Goal: Task Accomplishment & Management: Manage account settings

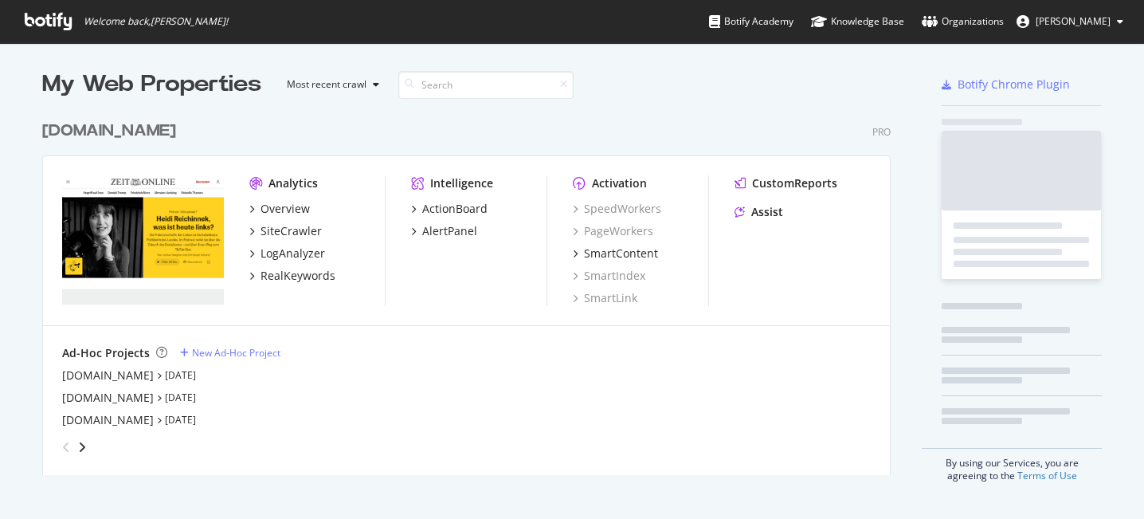
scroll to position [374, 861]
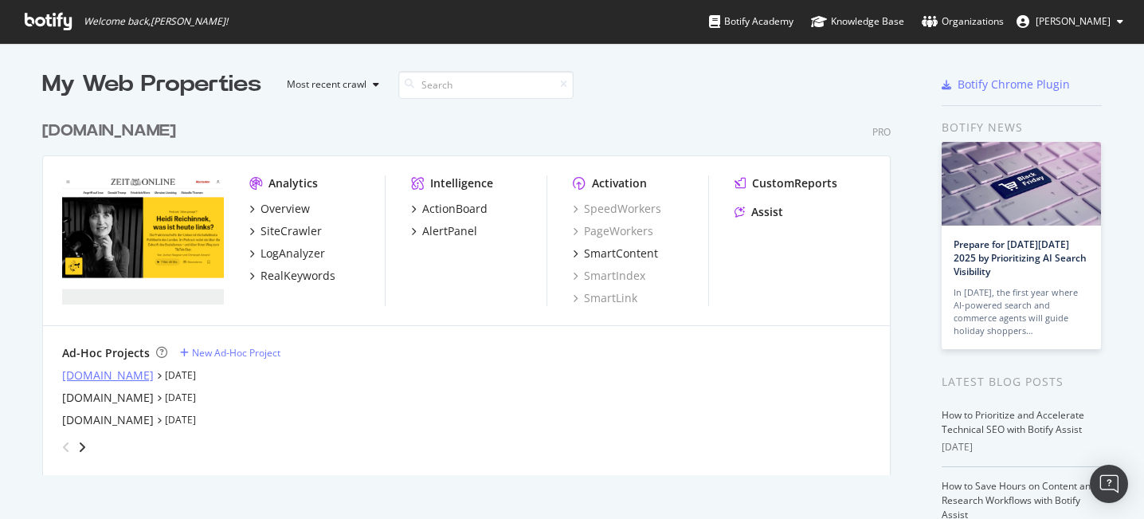
click at [80, 373] on div "[DOMAIN_NAME]" at bounding box center [108, 375] width 92 height 16
click at [317, 251] on div "LogAnalyzer" at bounding box center [292, 253] width 65 height 16
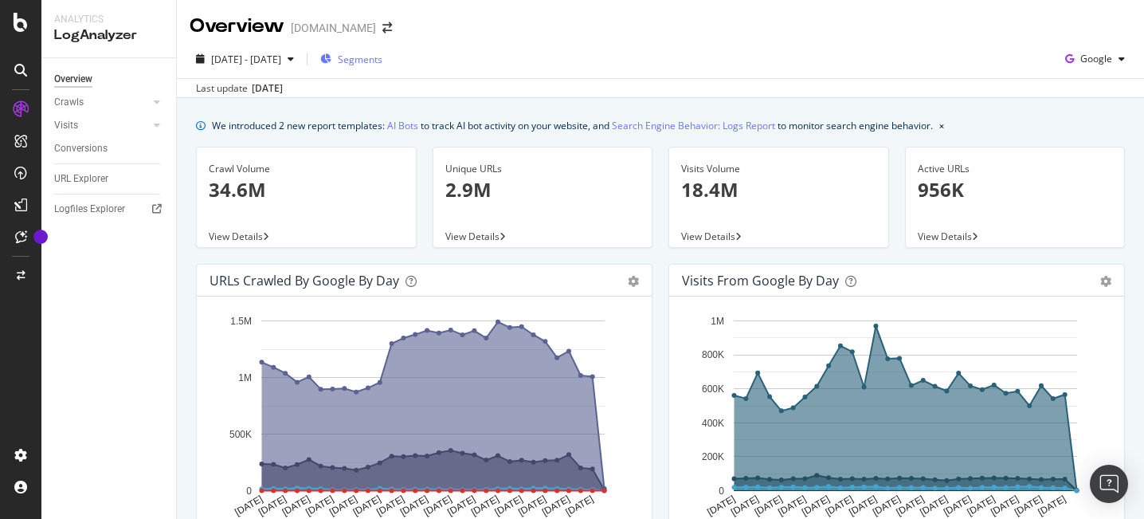
click at [382, 58] on span "Segments" at bounding box center [360, 60] width 45 height 14
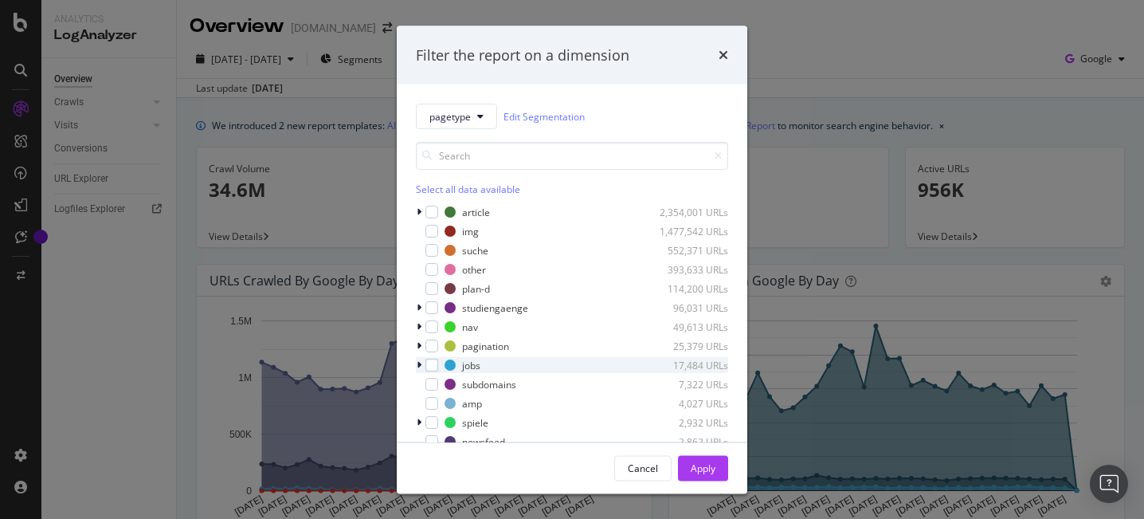
click at [421, 368] on div "modal" at bounding box center [421, 365] width 10 height 16
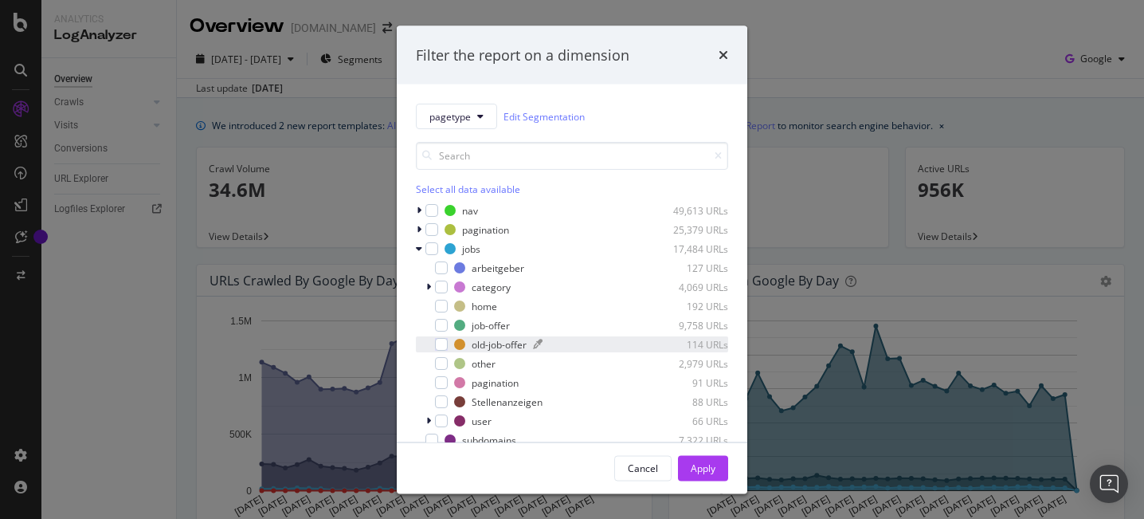
scroll to position [146, 0]
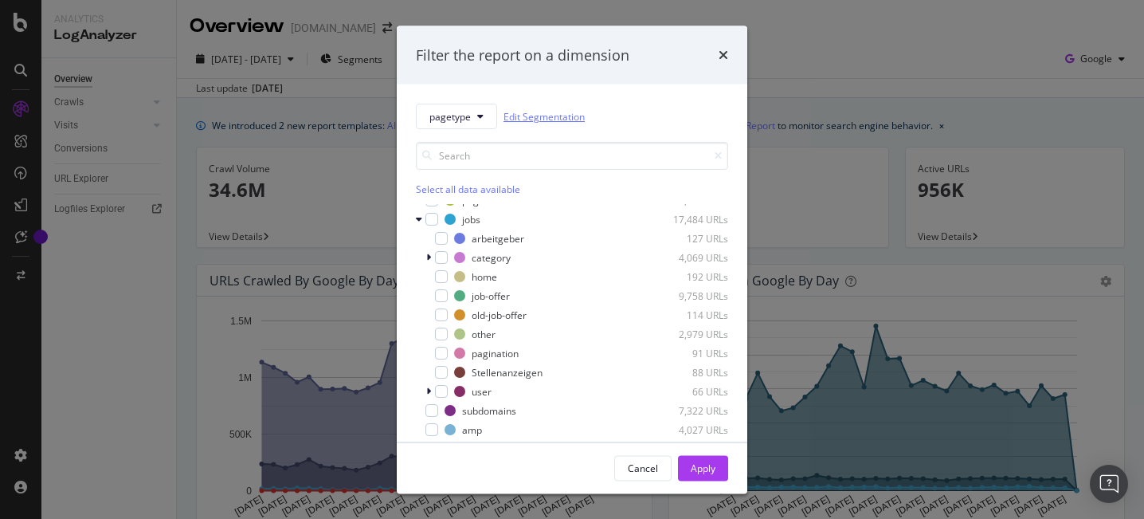
click at [543, 121] on link "Edit Segmentation" at bounding box center [543, 116] width 81 height 17
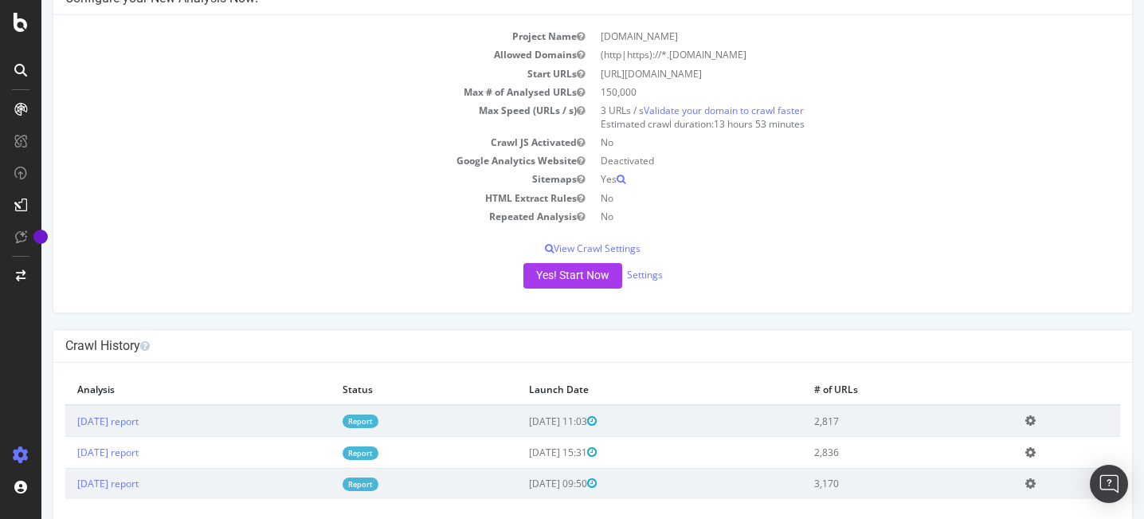
scroll to position [124, 0]
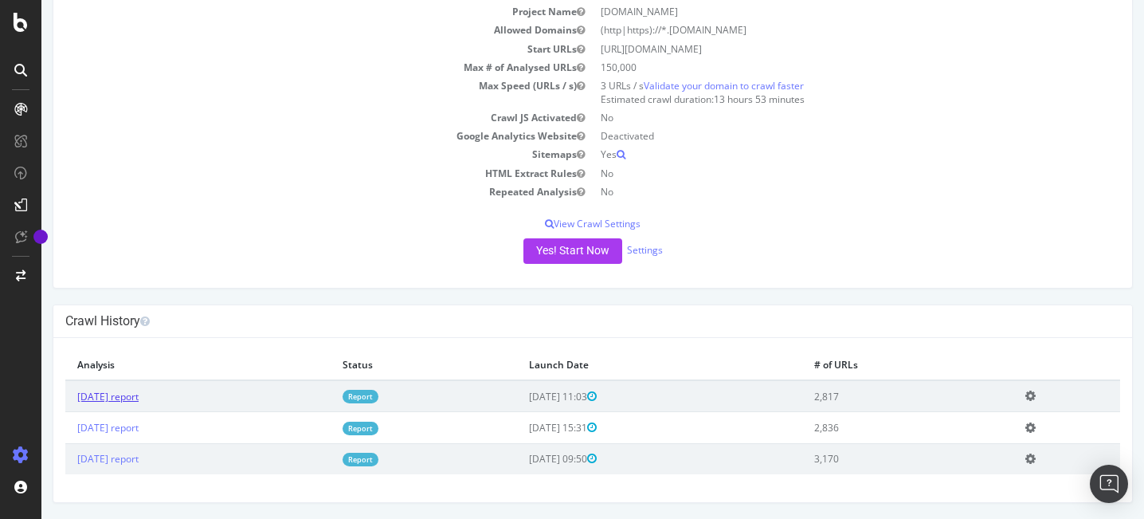
click at [132, 398] on link "2025 Sep. 1st report" at bounding box center [107, 397] width 61 height 14
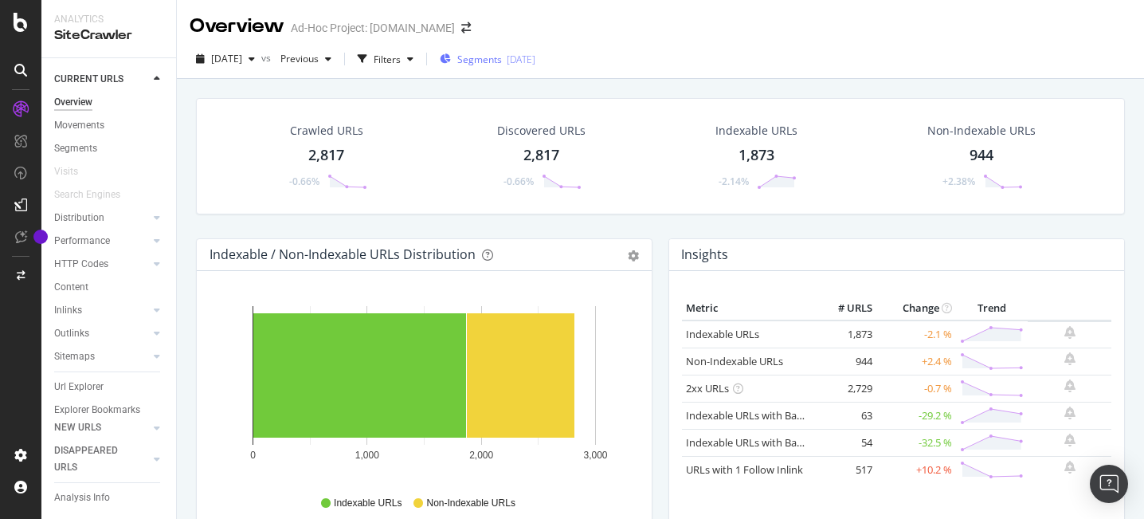
click at [527, 62] on div "Segments 2023-03-08" at bounding box center [488, 60] width 96 height 14
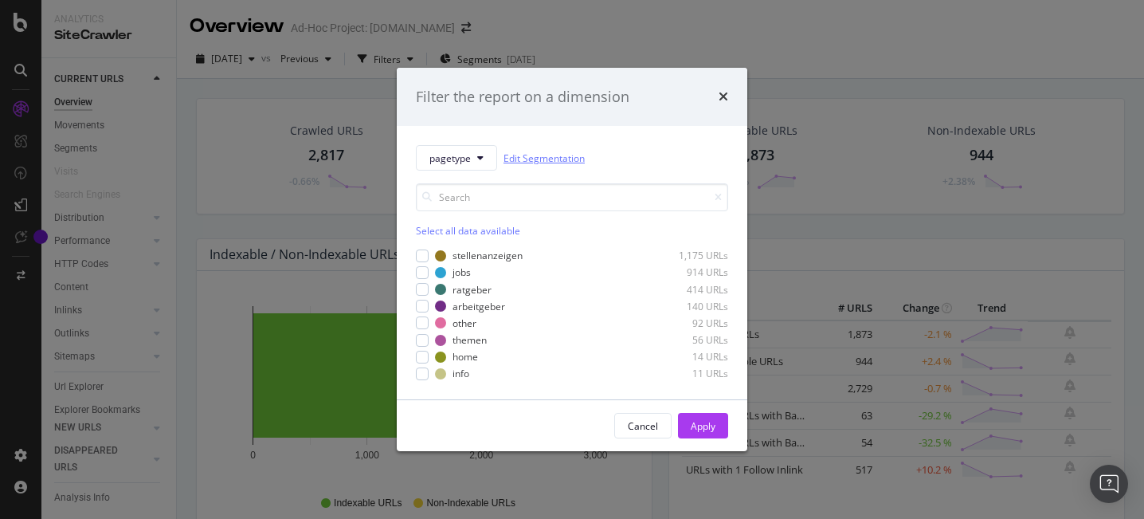
click at [541, 161] on link "Edit Segmentation" at bounding box center [543, 158] width 81 height 17
click at [478, 292] on div "ratgeber" at bounding box center [471, 290] width 39 height 14
click at [471, 291] on div "ratgeber" at bounding box center [471, 290] width 39 height 14
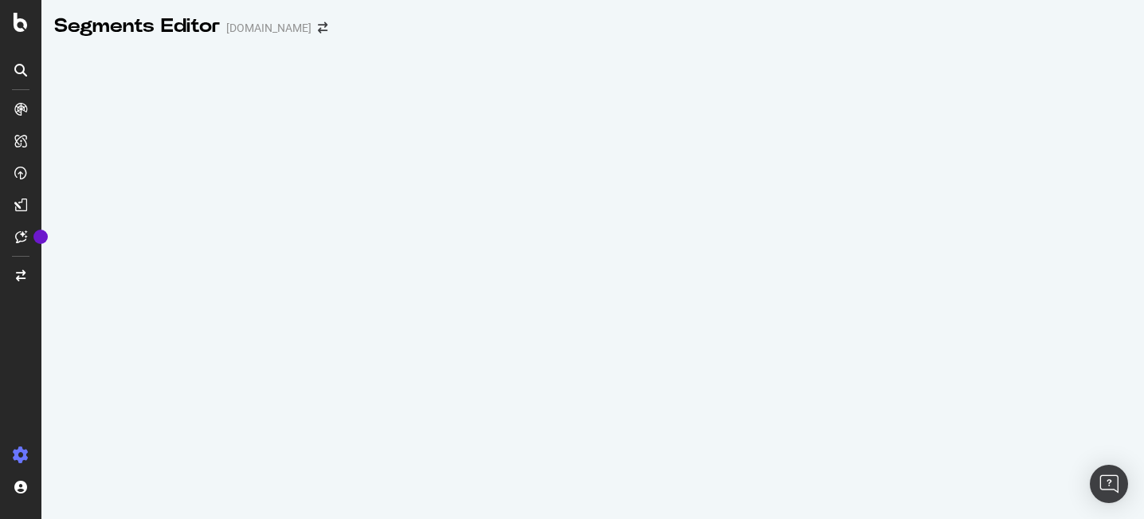
click at [440, 267] on div at bounding box center [592, 282] width 1102 height 472
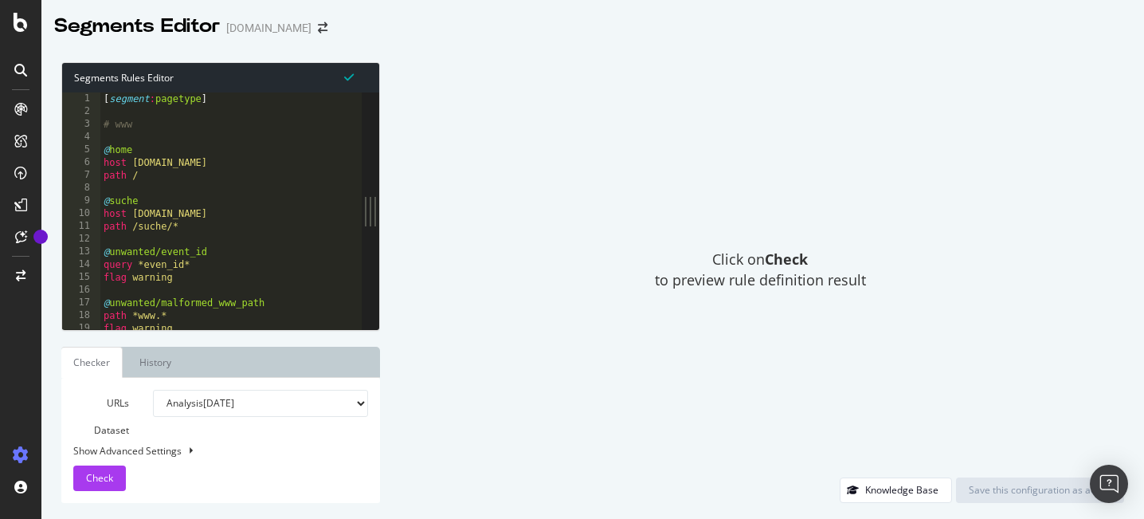
type textarea "query *even_id*"
click at [237, 271] on div "[ segment : pagetype ] # www @ home host www.zeit.de path / @ suche host www.ze…" at bounding box center [298, 223] width 397 height 262
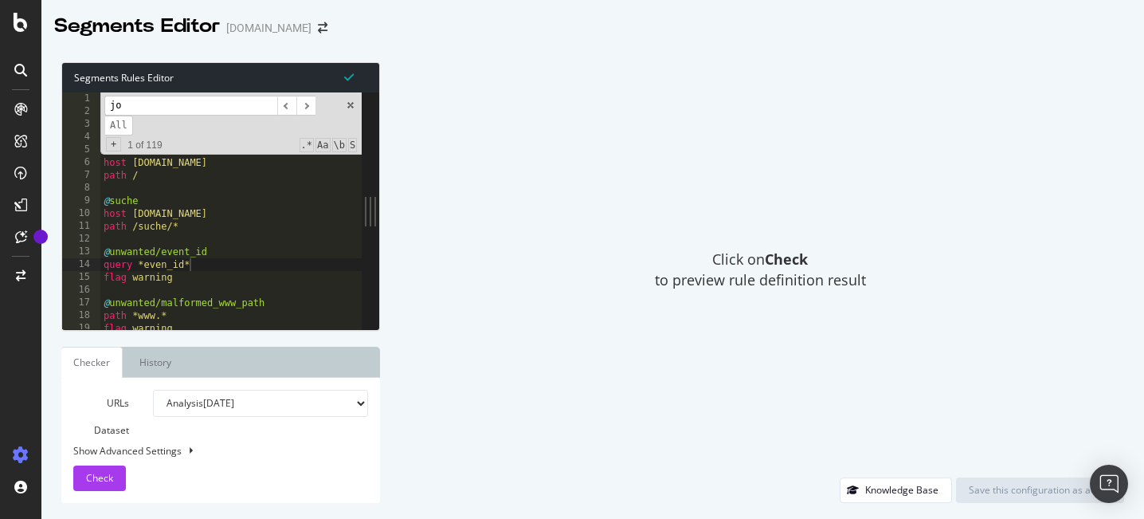
scroll to position [2113, 0]
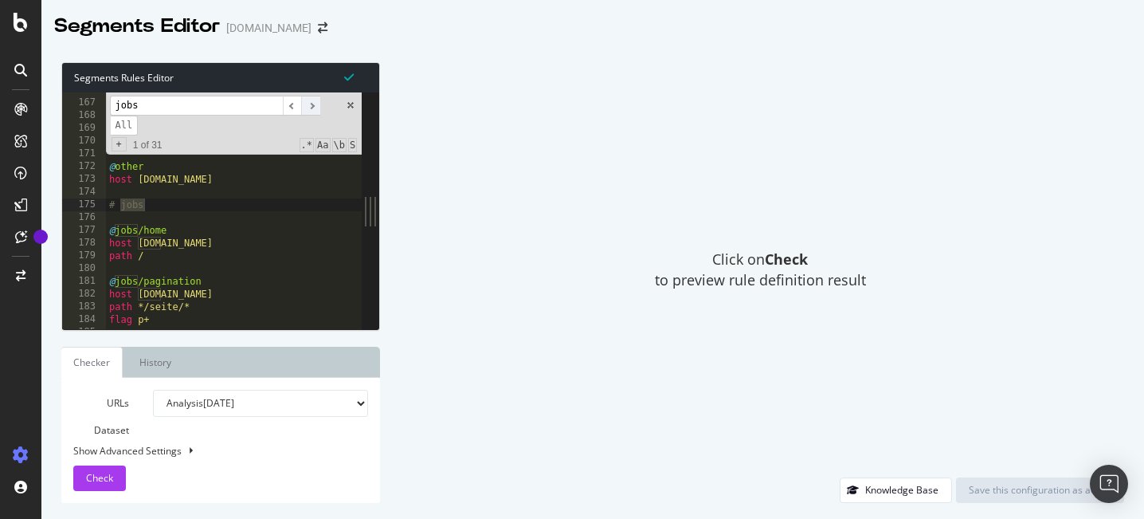
type input "jobs"
click at [307, 108] on span "​" at bounding box center [310, 106] width 19 height 20
click at [295, 105] on span "​" at bounding box center [292, 106] width 19 height 20
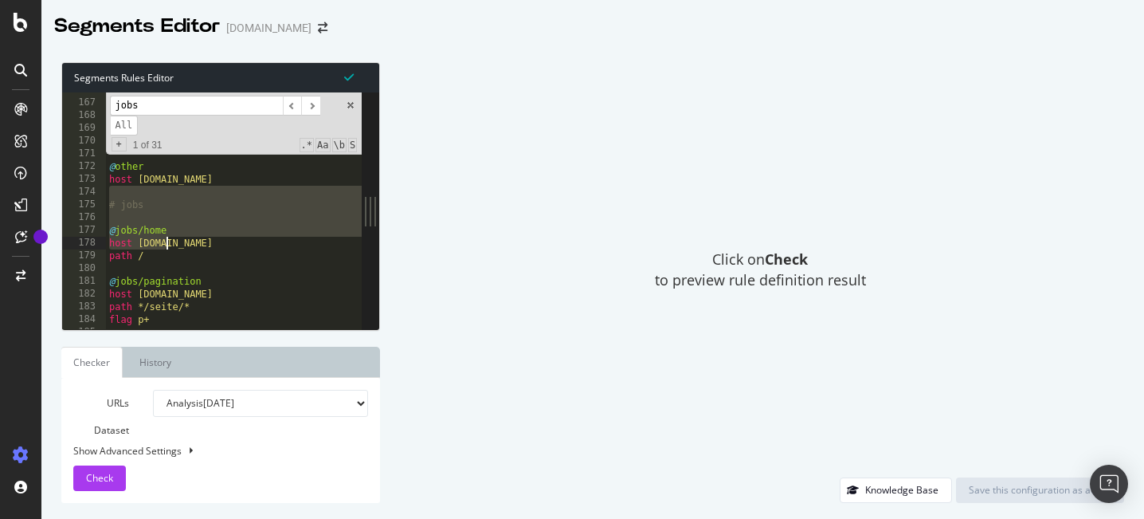
drag, startPoint x: 117, startPoint y: 194, endPoint x: 173, endPoint y: 244, distance: 74.5
click at [173, 244] on div "path */quiz/* @ plan-d host www.zeit.de path */plan-d/* @ other host www.zeit.d…" at bounding box center [304, 215] width 397 height 262
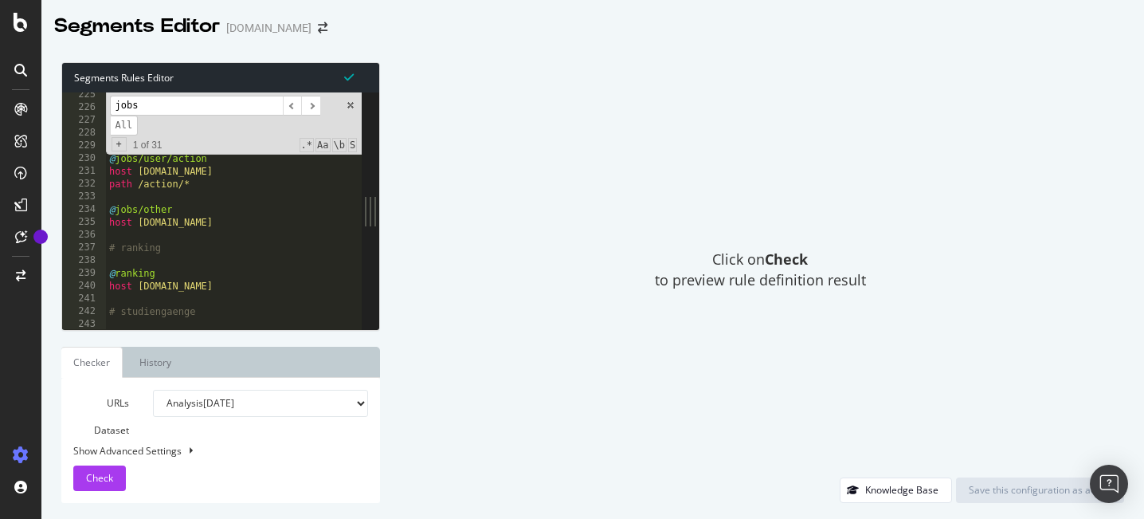
scroll to position [2858, 0]
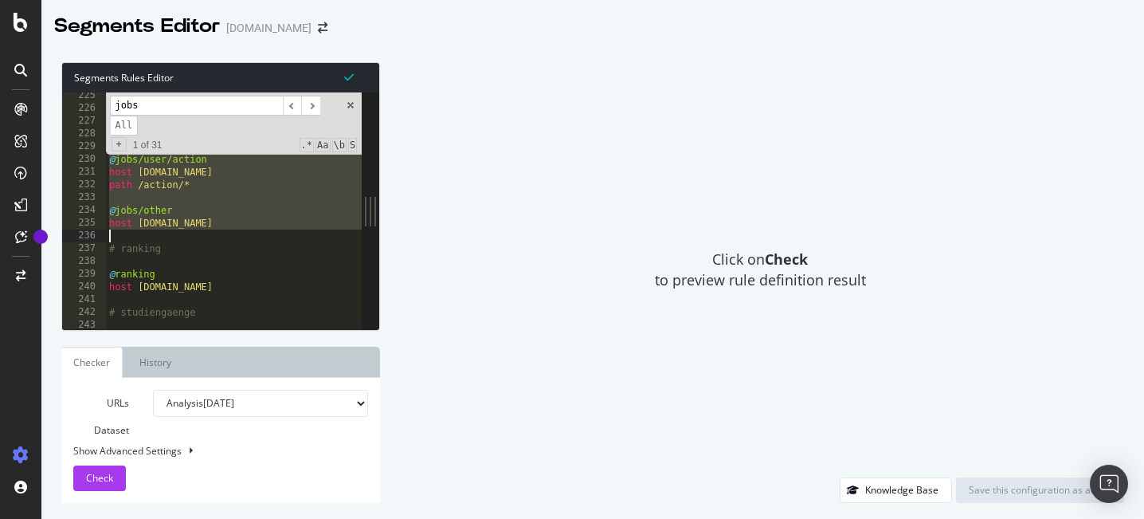
click at [262, 235] on div "@ jobs/user/registrieren host jobs.zeit.de path /registrieren @ jobs/user/actio…" at bounding box center [304, 220] width 397 height 262
click at [602, 178] on div "Click on Check to preview rule definition result" at bounding box center [760, 269] width 728 height 415
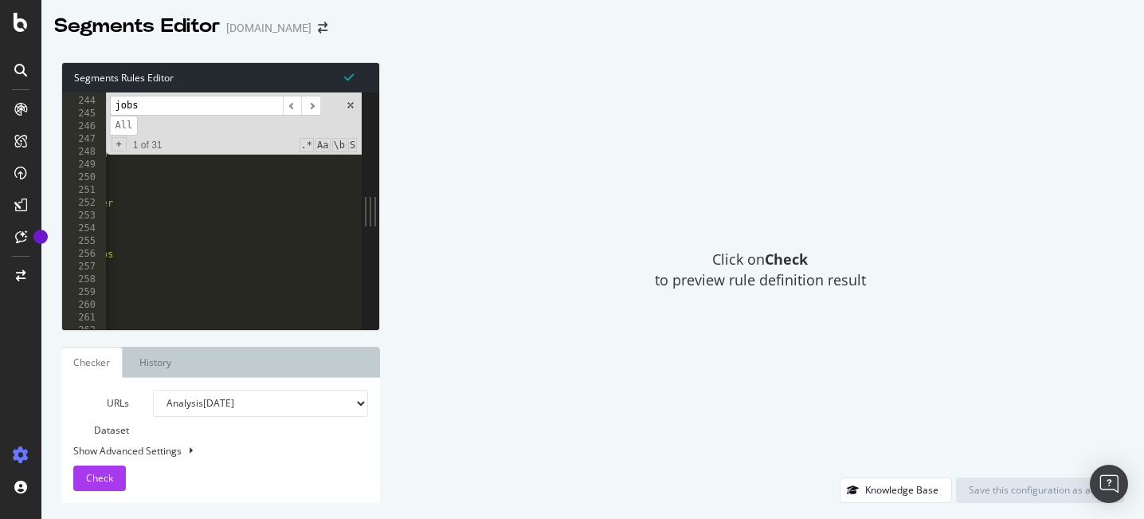
scroll to position [0, 132]
drag, startPoint x: 236, startPoint y: 257, endPoint x: 284, endPoint y: 167, distance: 101.9
click at [237, 254] on div "@ studiengaenge/home host studiengaenge.zeit.de path / @ studiengaenge/ranking …" at bounding box center [172, 220] width 397 height 262
click at [193, 105] on input "jobs" at bounding box center [196, 106] width 173 height 20
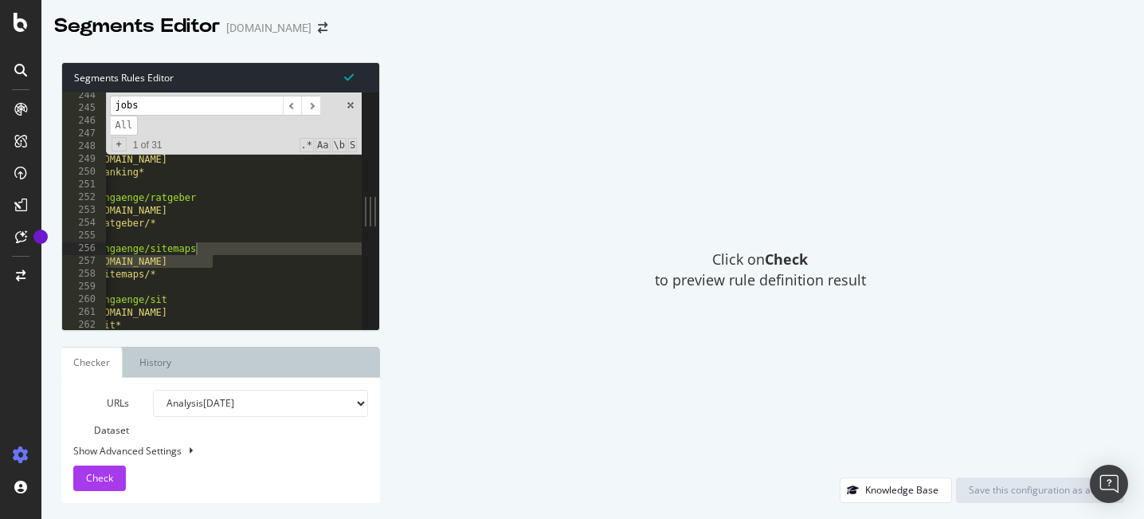
scroll to position [0, 0]
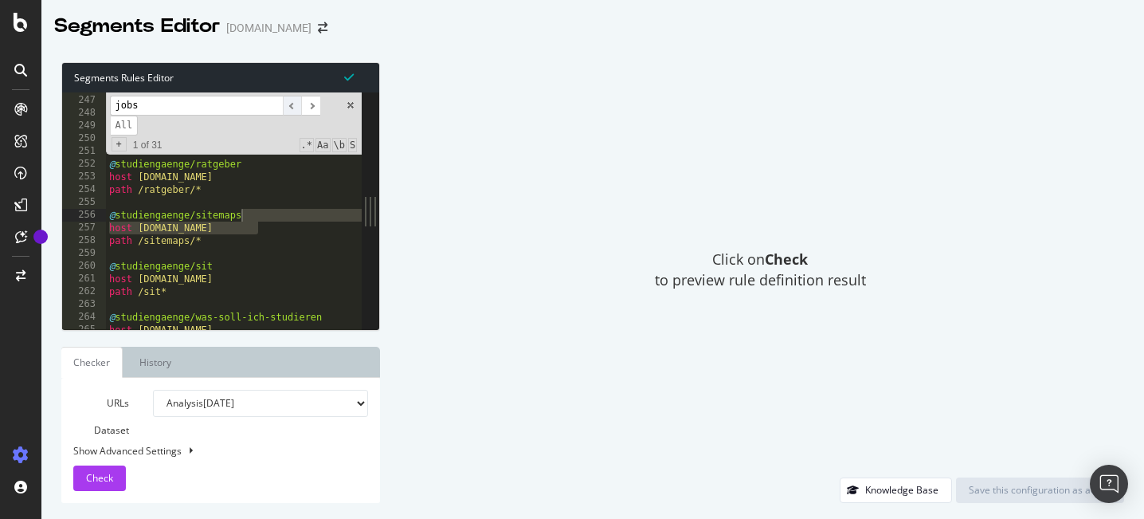
click at [288, 104] on span "​" at bounding box center [292, 106] width 19 height 20
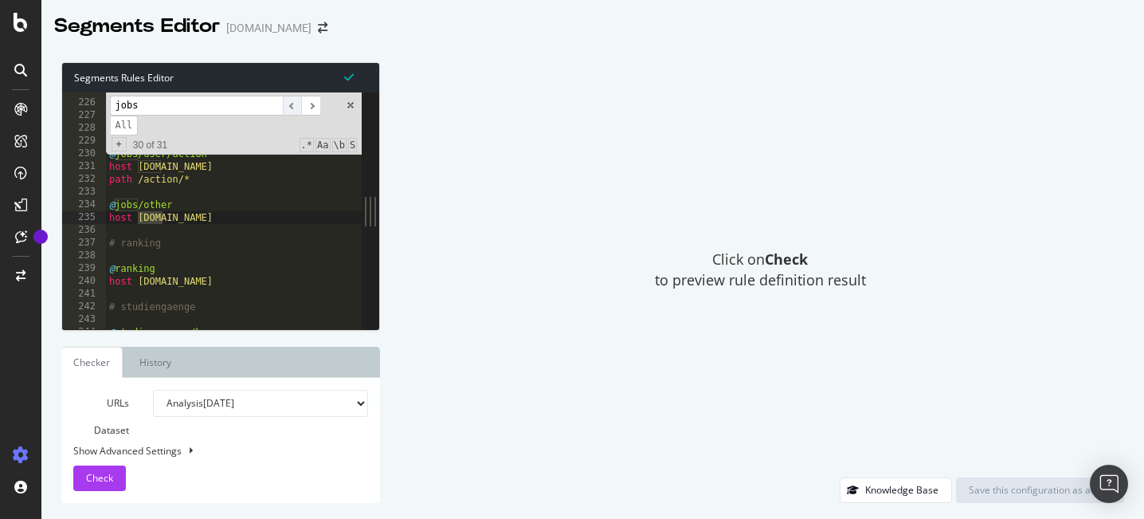
scroll to position [2865, 0]
click at [313, 109] on span "​" at bounding box center [310, 106] width 19 height 20
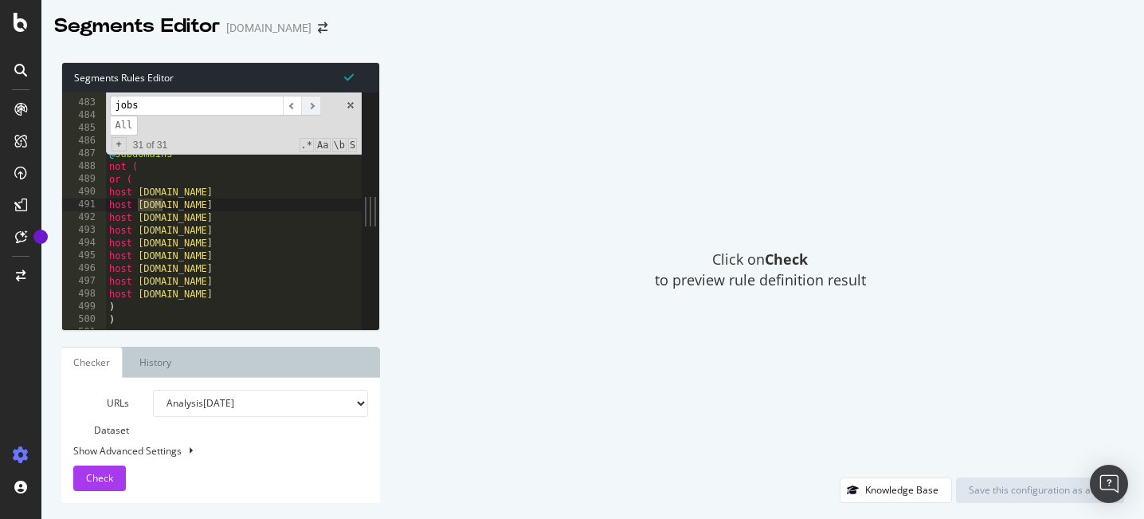
scroll to position [6140, 0]
click at [299, 104] on span "​" at bounding box center [292, 106] width 19 height 20
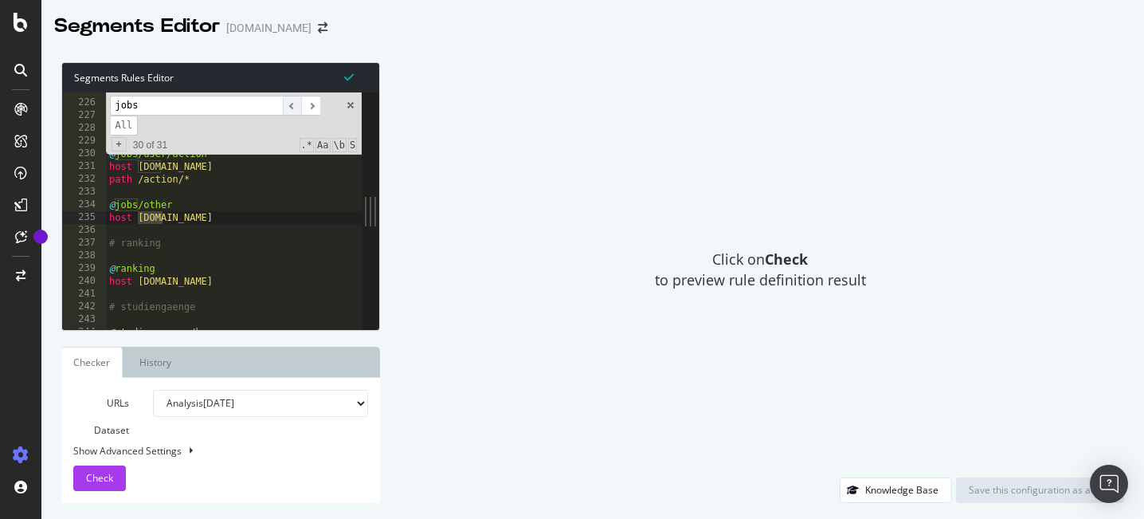
click at [297, 104] on span "​" at bounding box center [292, 106] width 19 height 20
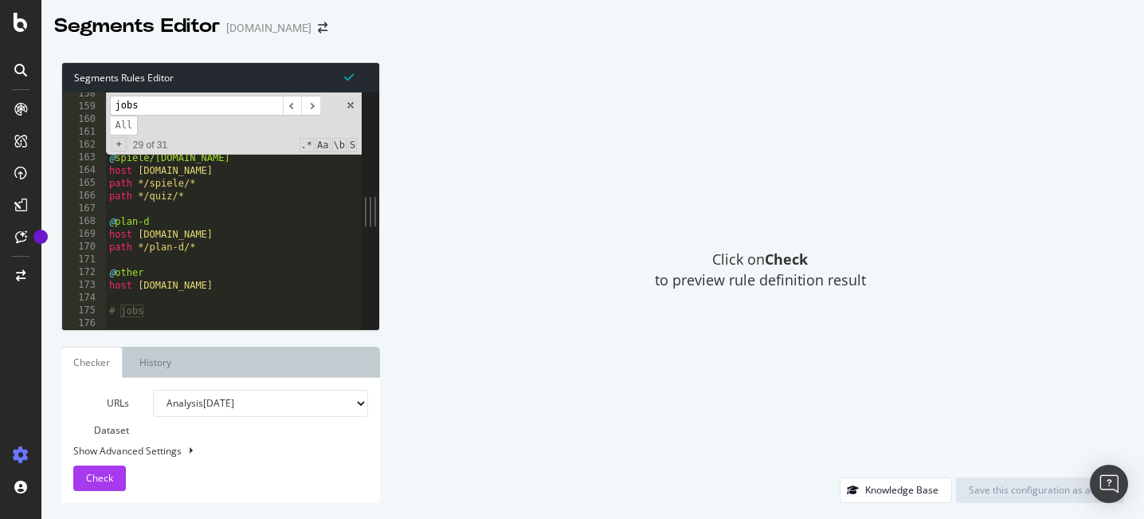
scroll to position [1995, 0]
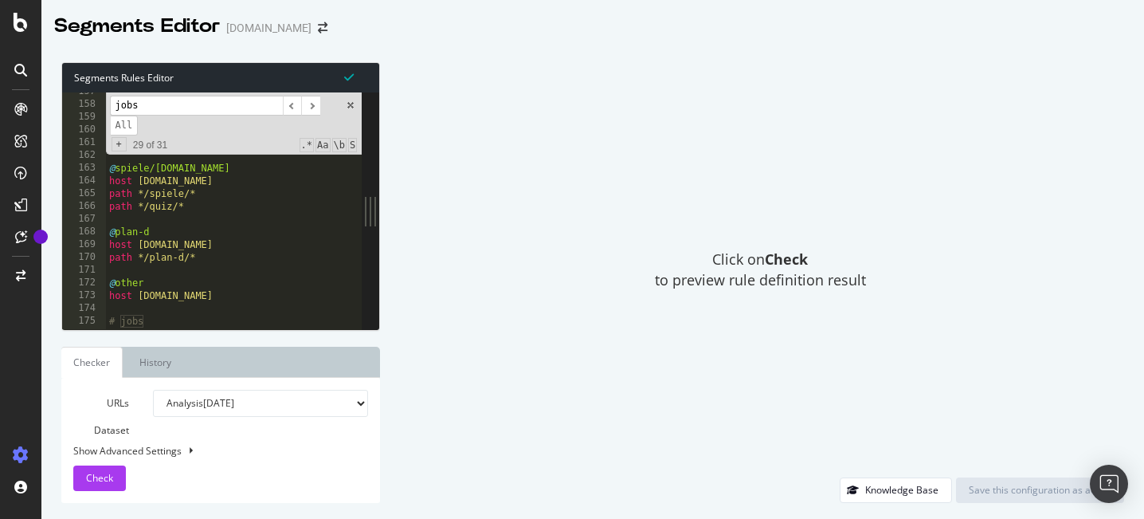
click at [359, 107] on div "jobs ​ ​ All Replace All + 29 of 31 .* Aa \b S" at bounding box center [234, 123] width 257 height 62
drag, startPoint x: 353, startPoint y: 105, endPoint x: 340, endPoint y: 126, distance: 24.3
click at [353, 105] on span at bounding box center [350, 105] width 11 height 11
type textarea "@jobs/other"
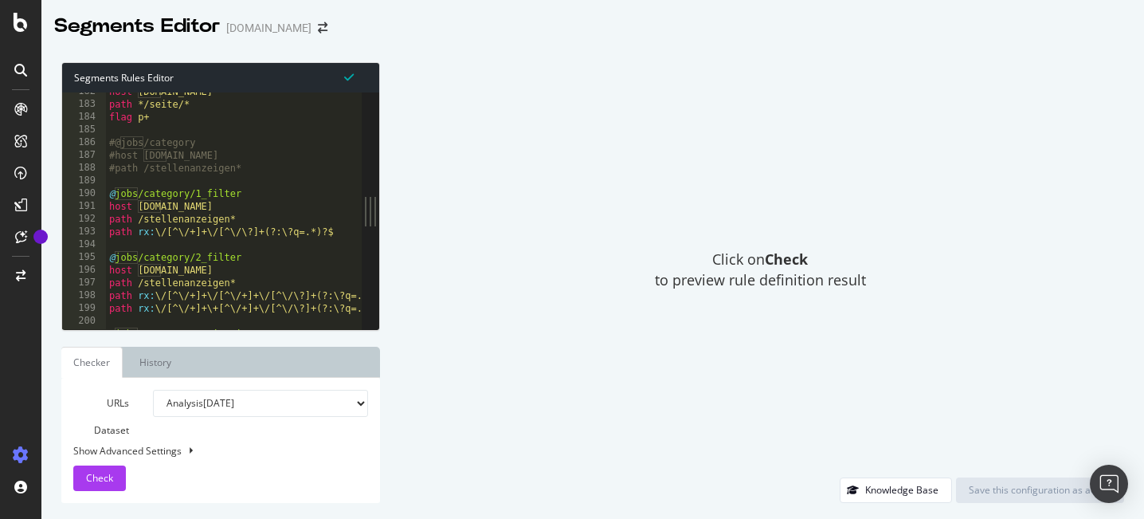
scroll to position [2314, 0]
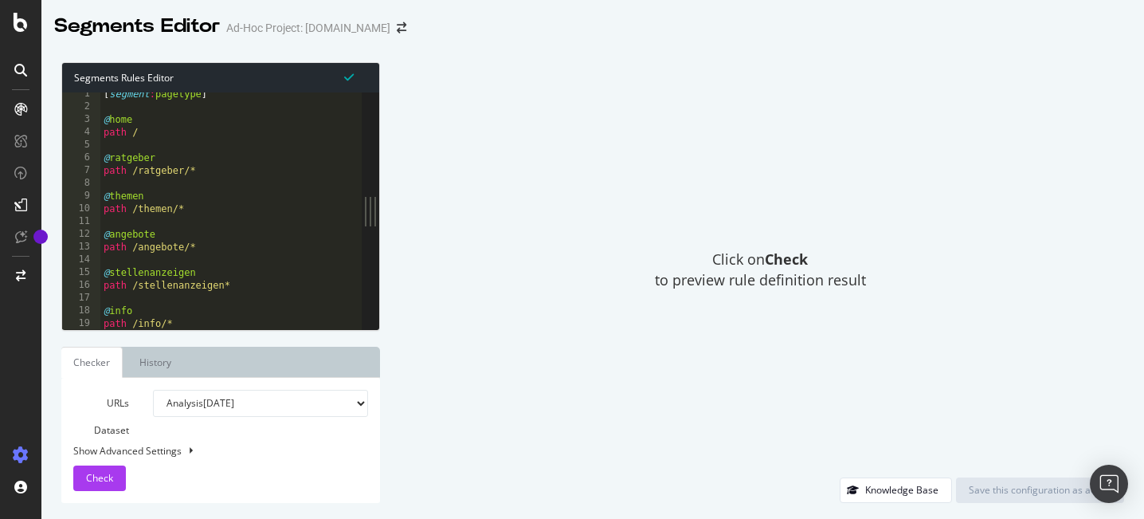
scroll to position [5, 0]
drag, startPoint x: 200, startPoint y: 167, endPoint x: 152, endPoint y: 182, distance: 49.9
click at [88, 166] on div "path /ratgeber/* 1 2 3 4 5 6 7 8 9 10 11 12 13 14 15 16 17 18 19 20 21 [ segmen…" at bounding box center [212, 210] width 300 height 237
drag, startPoint x: 203, startPoint y: 210, endPoint x: 84, endPoint y: 198, distance: 120.0
click at [84, 198] on div "path /ratgeber/* 1 2 3 4 5 6 7 8 9 10 11 12 13 14 15 16 17 18 19 20 21 [ segmen…" at bounding box center [212, 210] width 300 height 237
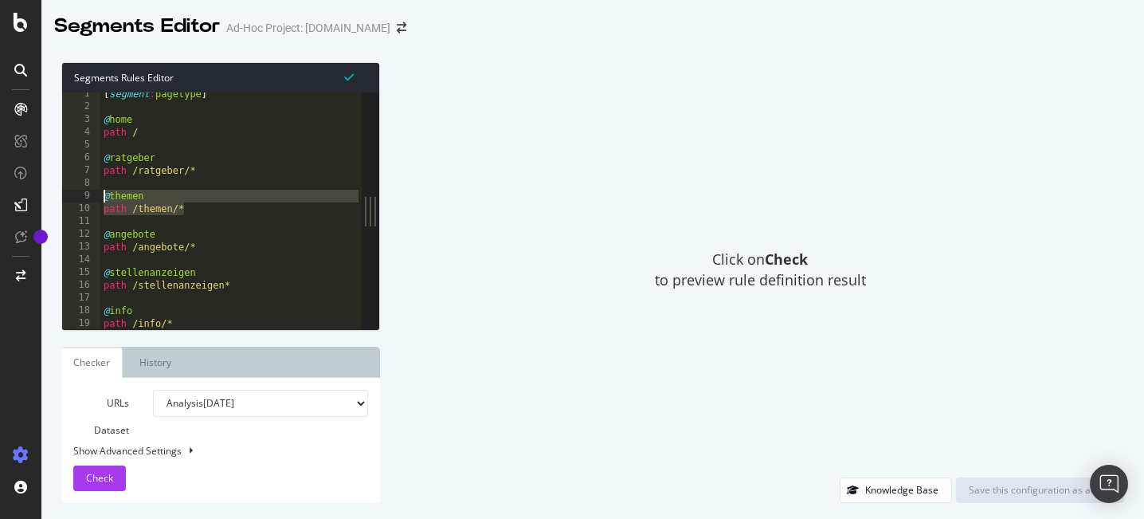
type textarea "@themen path /themen/*"
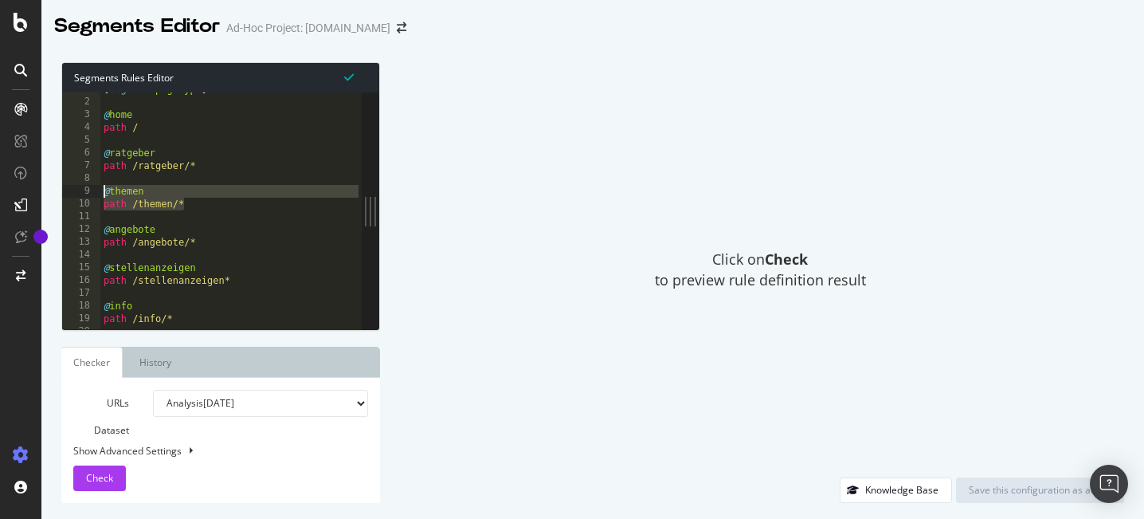
scroll to position [0, 0]
